Goal: Task Accomplishment & Management: Complete application form

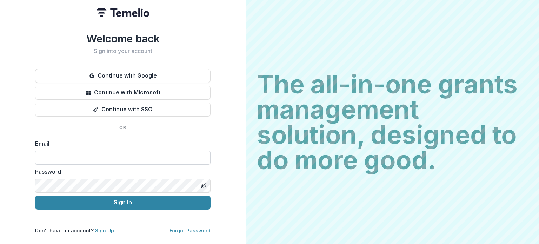
click at [157, 154] on input at bounding box center [122, 158] width 175 height 14
click at [118, 155] on input at bounding box center [122, 158] width 175 height 14
type input "**********"
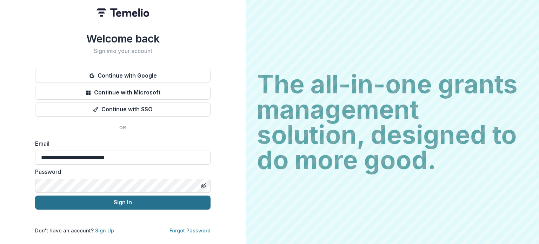
click at [183, 196] on button "Sign In" at bounding box center [122, 202] width 175 height 14
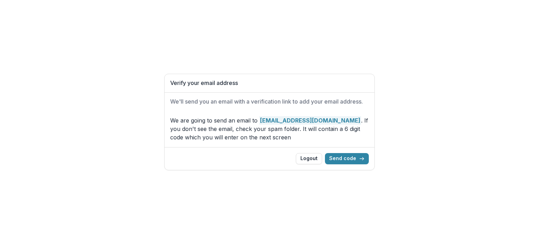
click at [371, 26] on div "Verify your email address We'll send you an email with a verification link to a…" at bounding box center [269, 122] width 539 height 244
click at [346, 157] on button "Send code" at bounding box center [347, 158] width 44 height 11
